Goal: Information Seeking & Learning: Learn about a topic

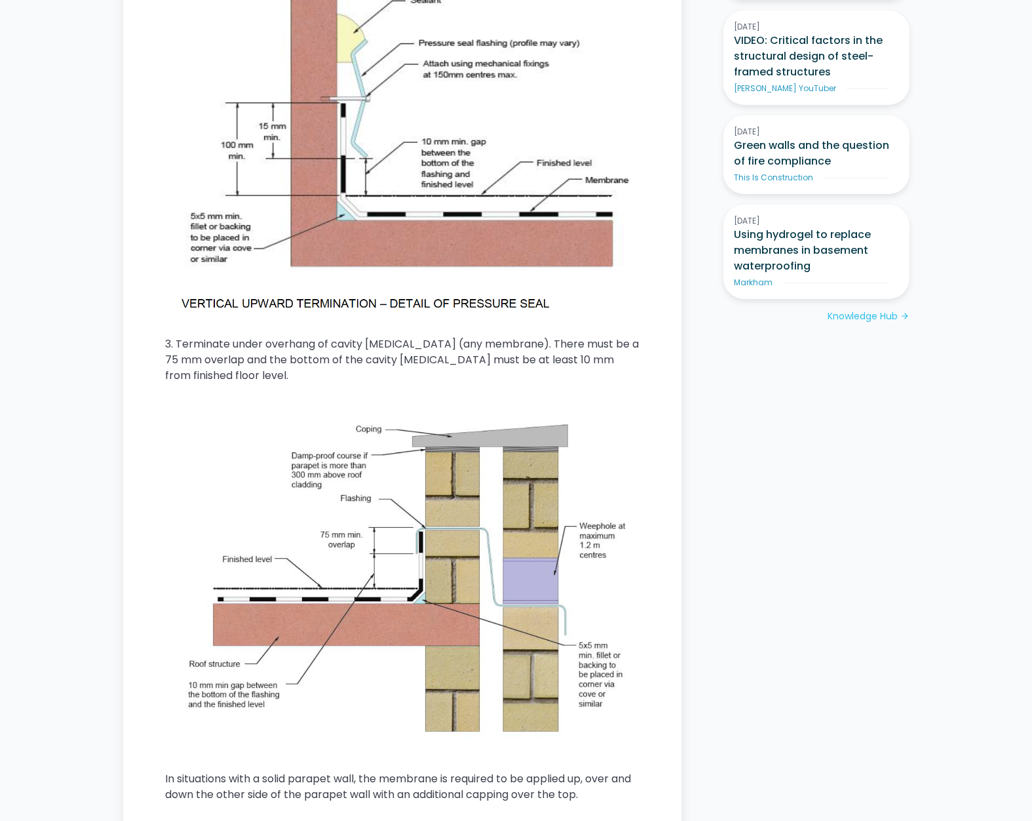
scroll to position [1003, 0]
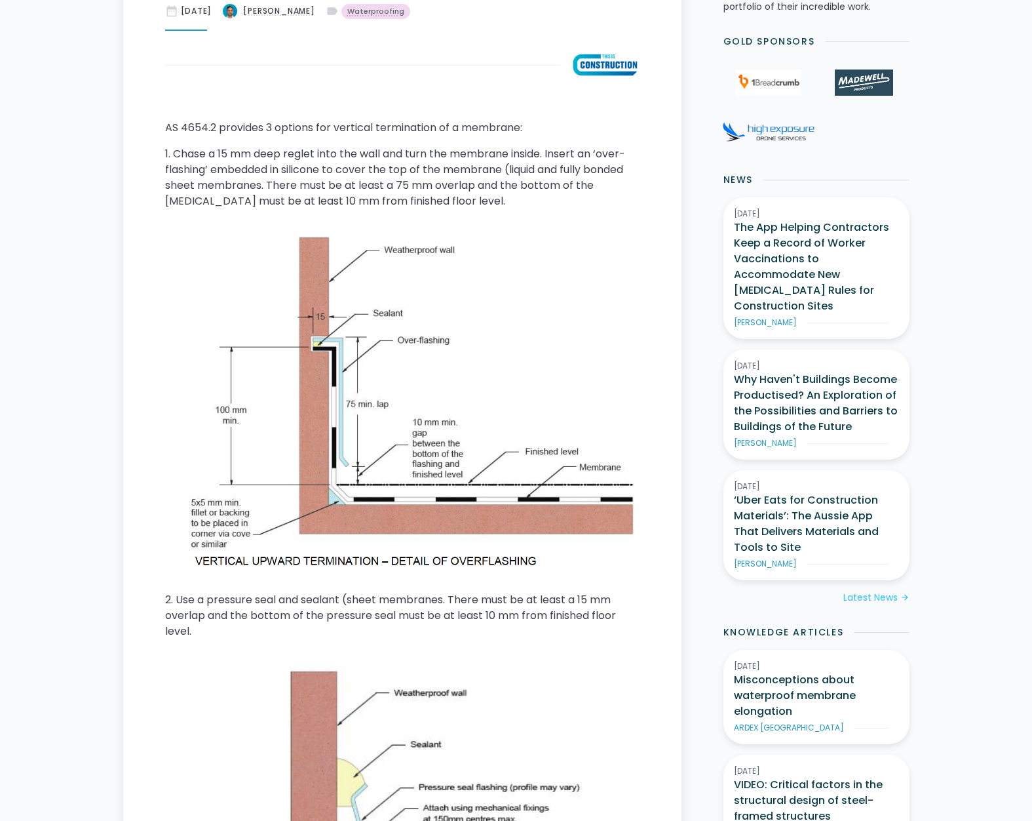
scroll to position [602, 0]
